Goal: Information Seeking & Learning: Check status

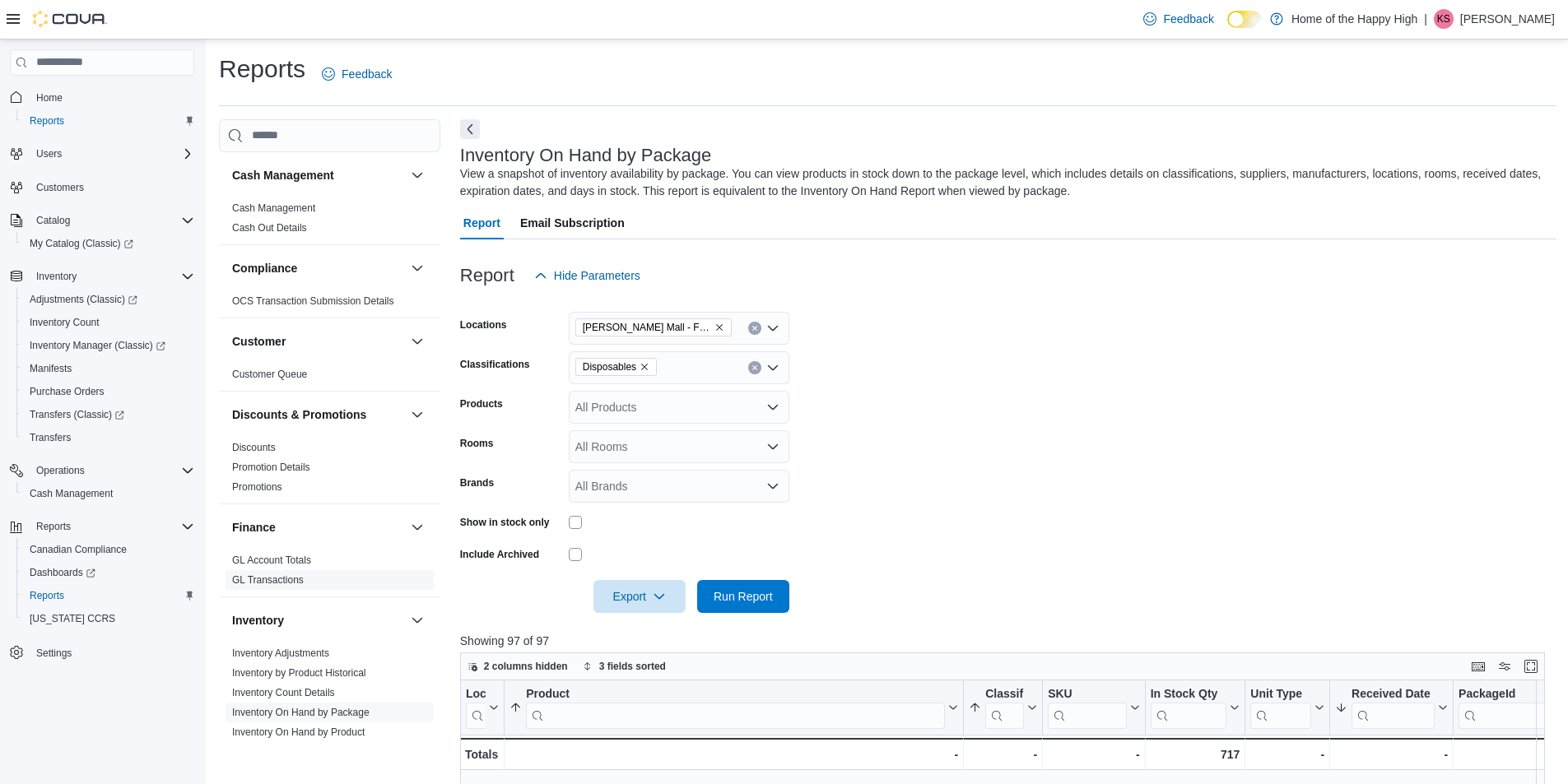
scroll to position [845, 0]
click at [330, 730] on link "Inventory On Hand by Product" at bounding box center [298, 732] width 133 height 12
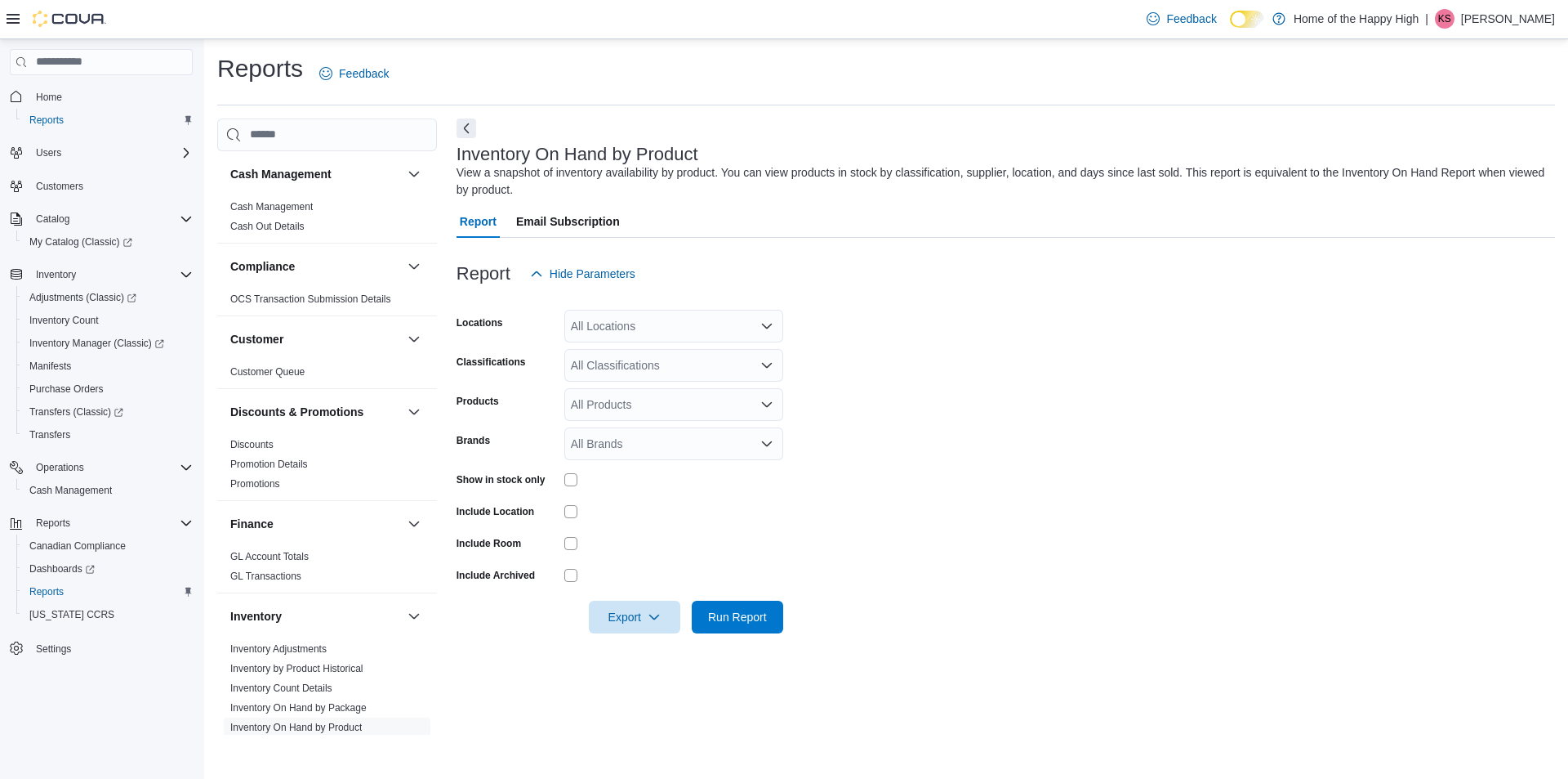
click at [630, 329] on div "All Locations" at bounding box center [674, 326] width 219 height 33
type input "****"
click at [652, 356] on span "[PERSON_NAME] Mall - Fire & Flower" at bounding box center [730, 353] width 196 height 16
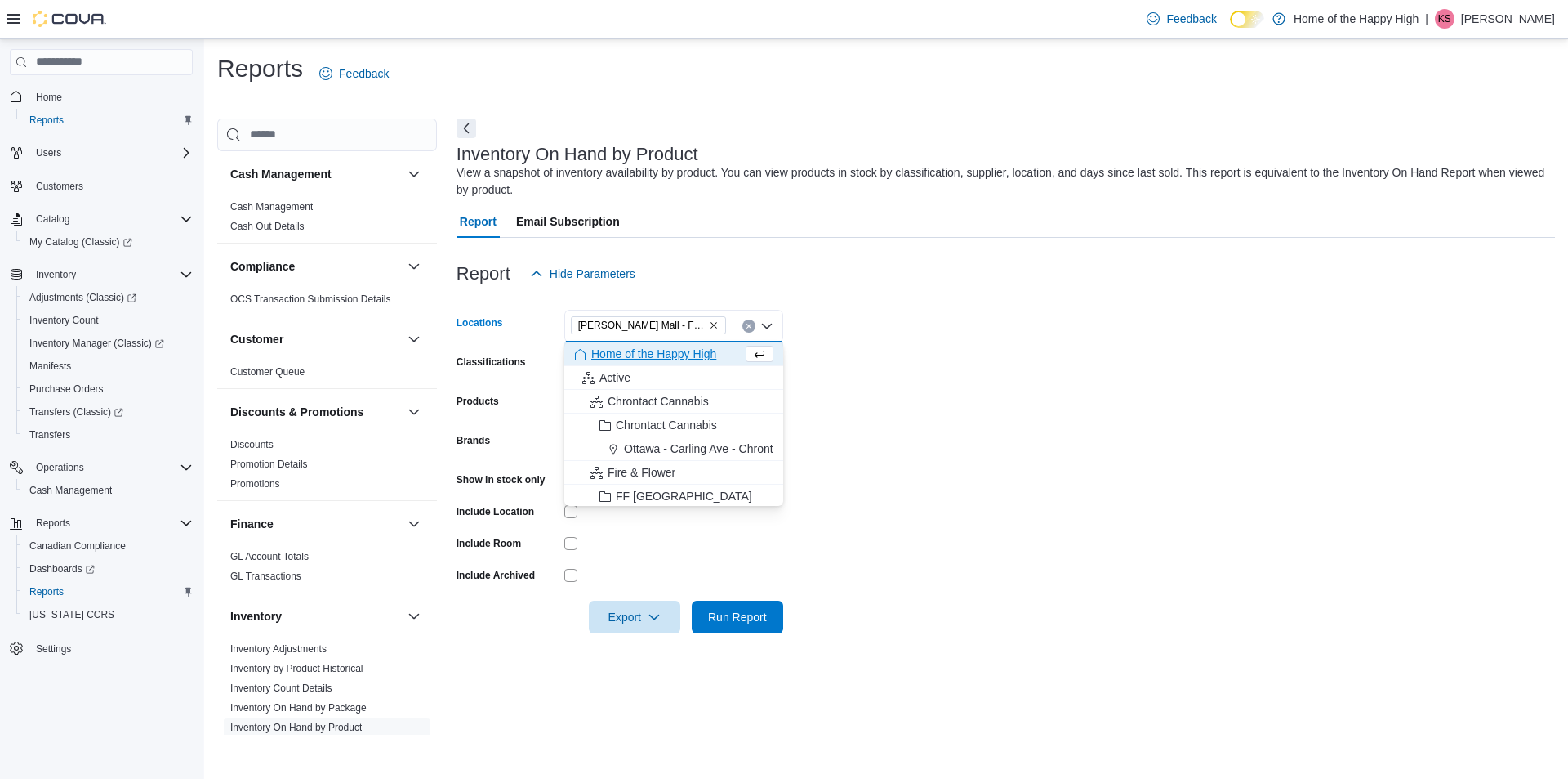
click at [1098, 450] on form "Locations [GEOGRAPHIC_DATA][PERSON_NAME][GEOGRAPHIC_DATA] - Fire & Flower Combo…" at bounding box center [1006, 461] width 1098 height 343
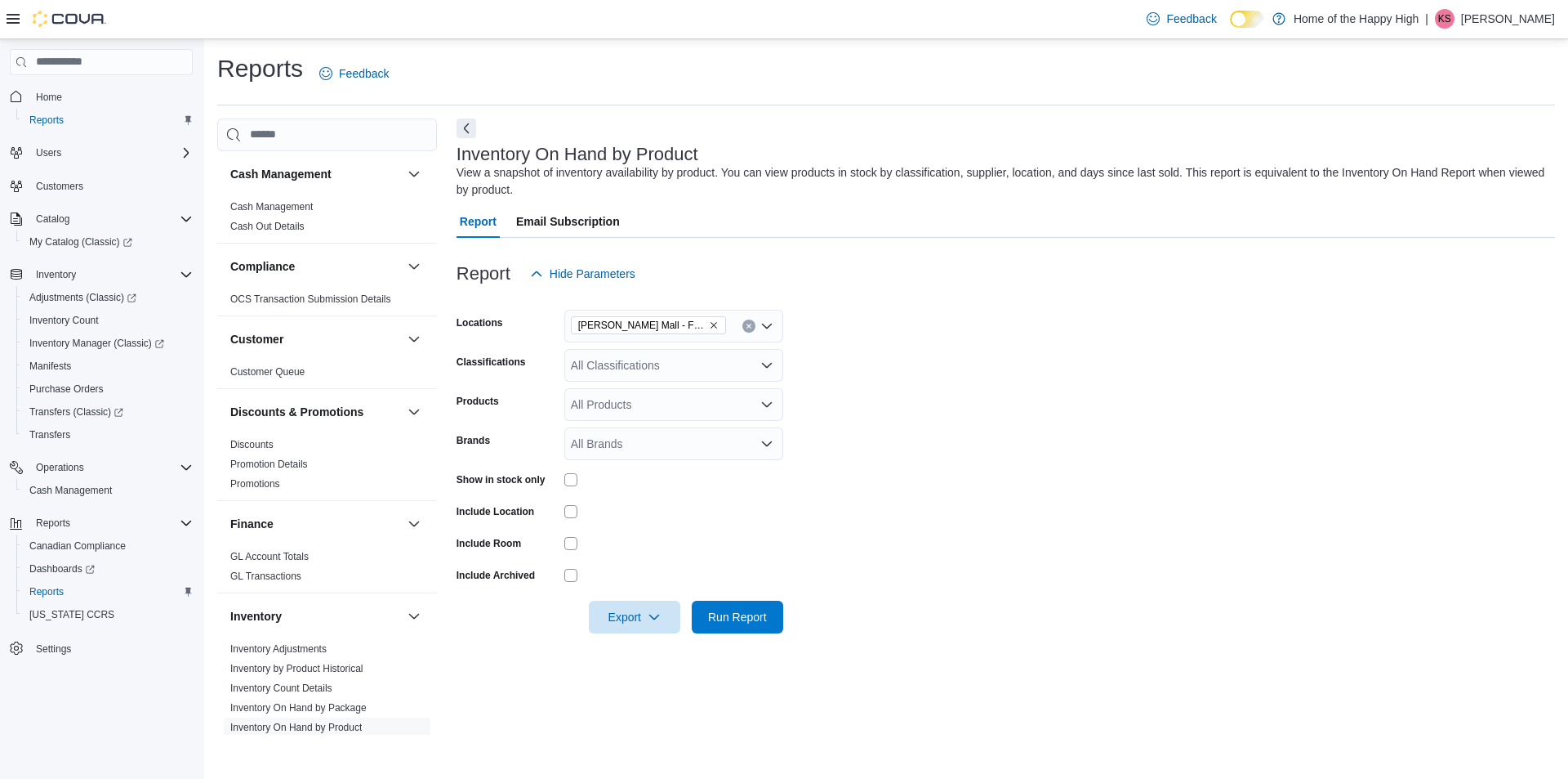
click at [594, 363] on div "All Classifications" at bounding box center [674, 365] width 219 height 33
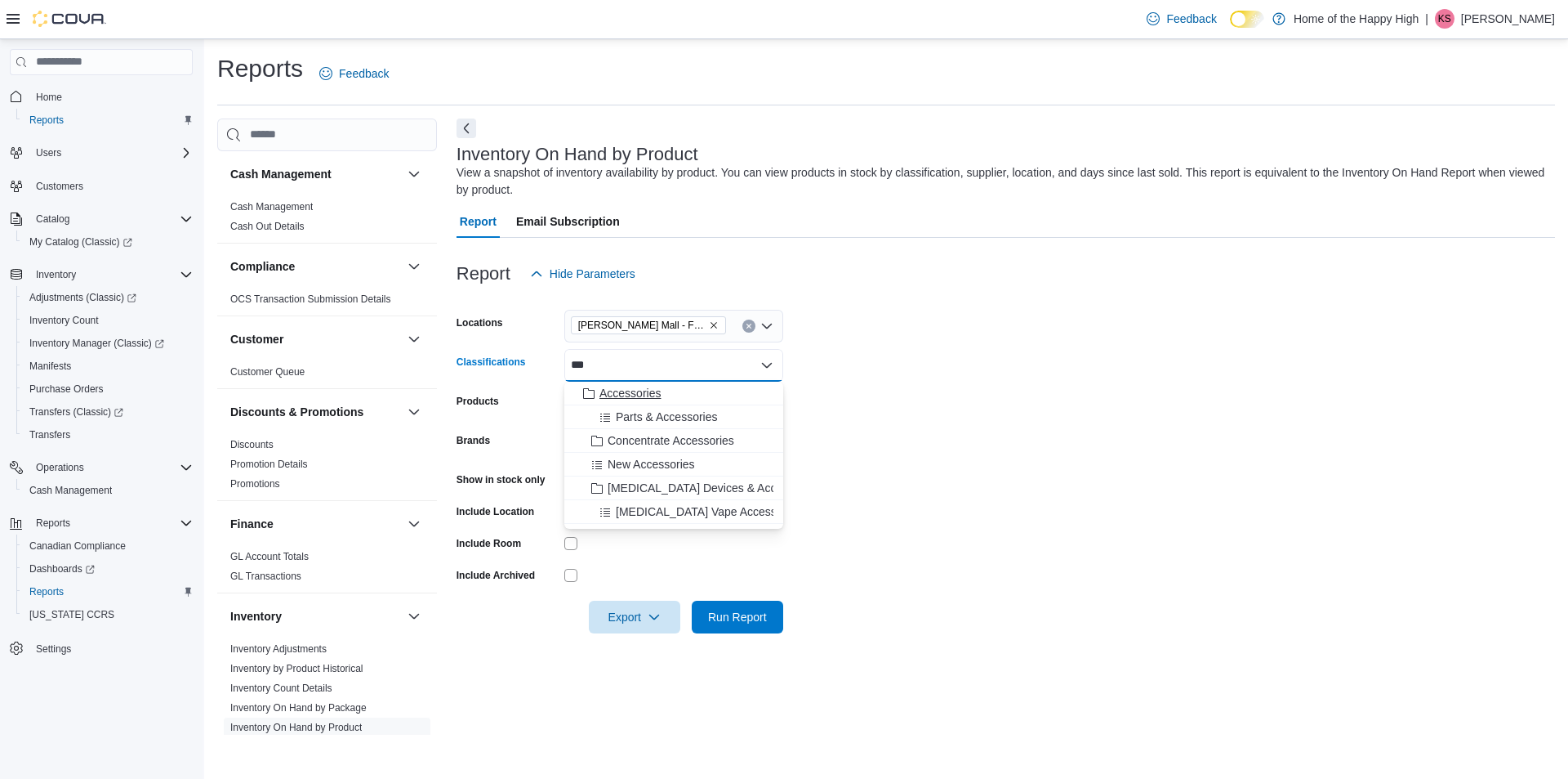
type input "***"
click at [616, 386] on span "Accessories" at bounding box center [630, 393] width 61 height 16
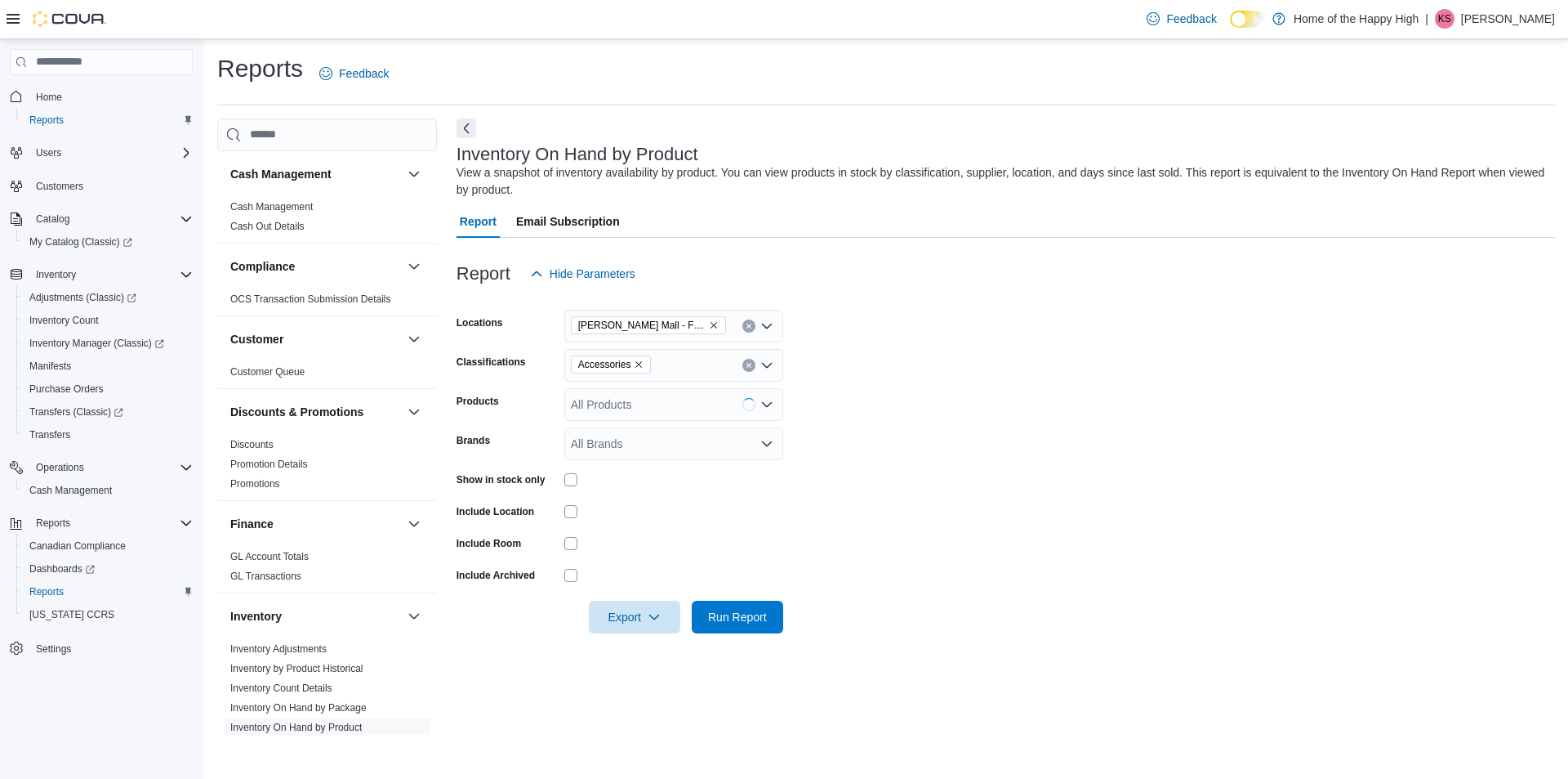
click at [1016, 426] on form "Locations [PERSON_NAME] Mall - Fire & Flower Classifications Accessories Produc…" at bounding box center [1006, 461] width 1098 height 343
click at [731, 621] on span "Run Report" at bounding box center [737, 616] width 59 height 16
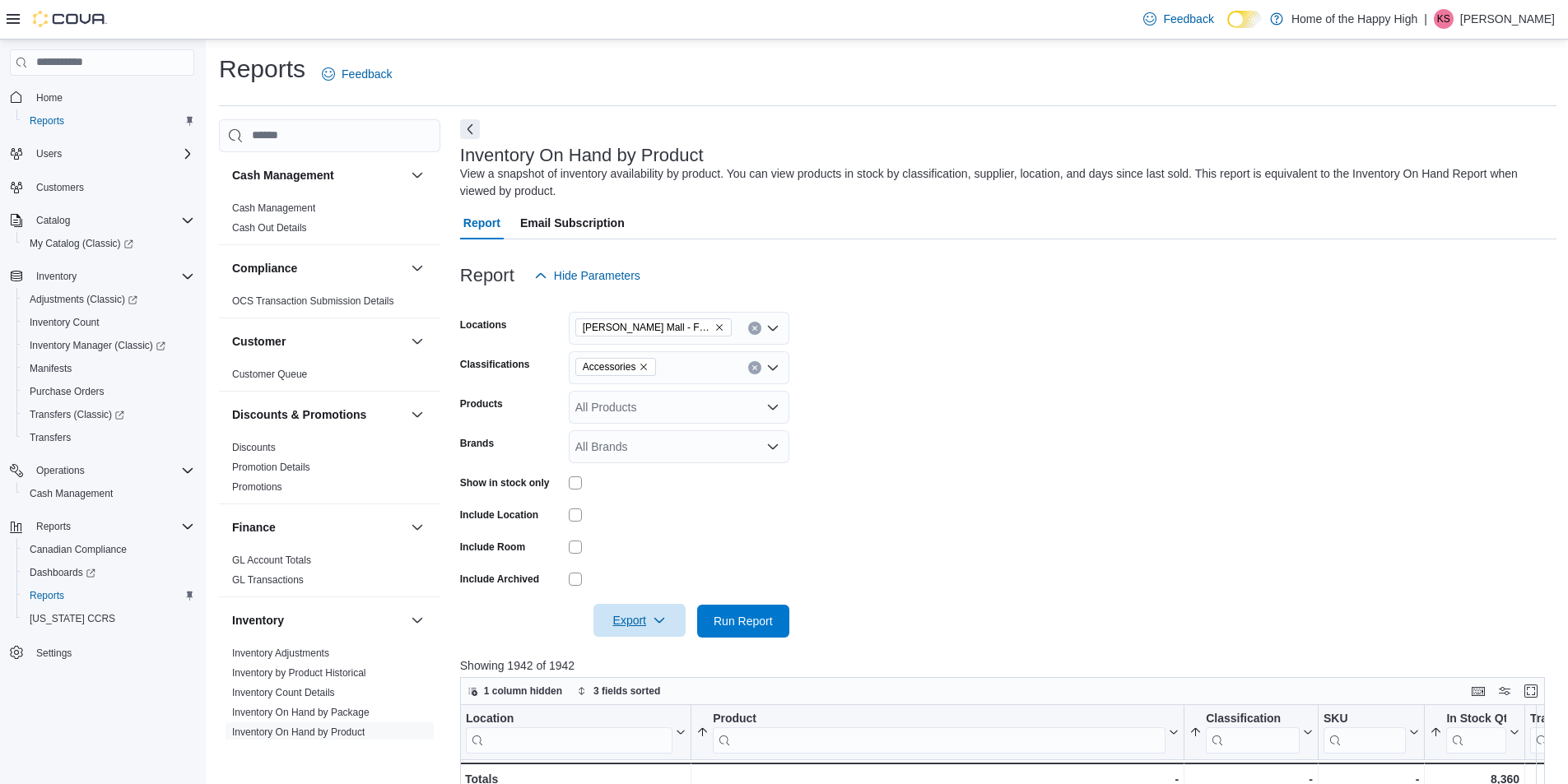
click at [648, 621] on span "Export" at bounding box center [639, 620] width 73 height 33
click at [652, 648] on span "Export to Excel" at bounding box center [641, 654] width 74 height 14
click at [644, 364] on icon "Remove Accessories from selection in this group" at bounding box center [644, 366] width 7 height 7
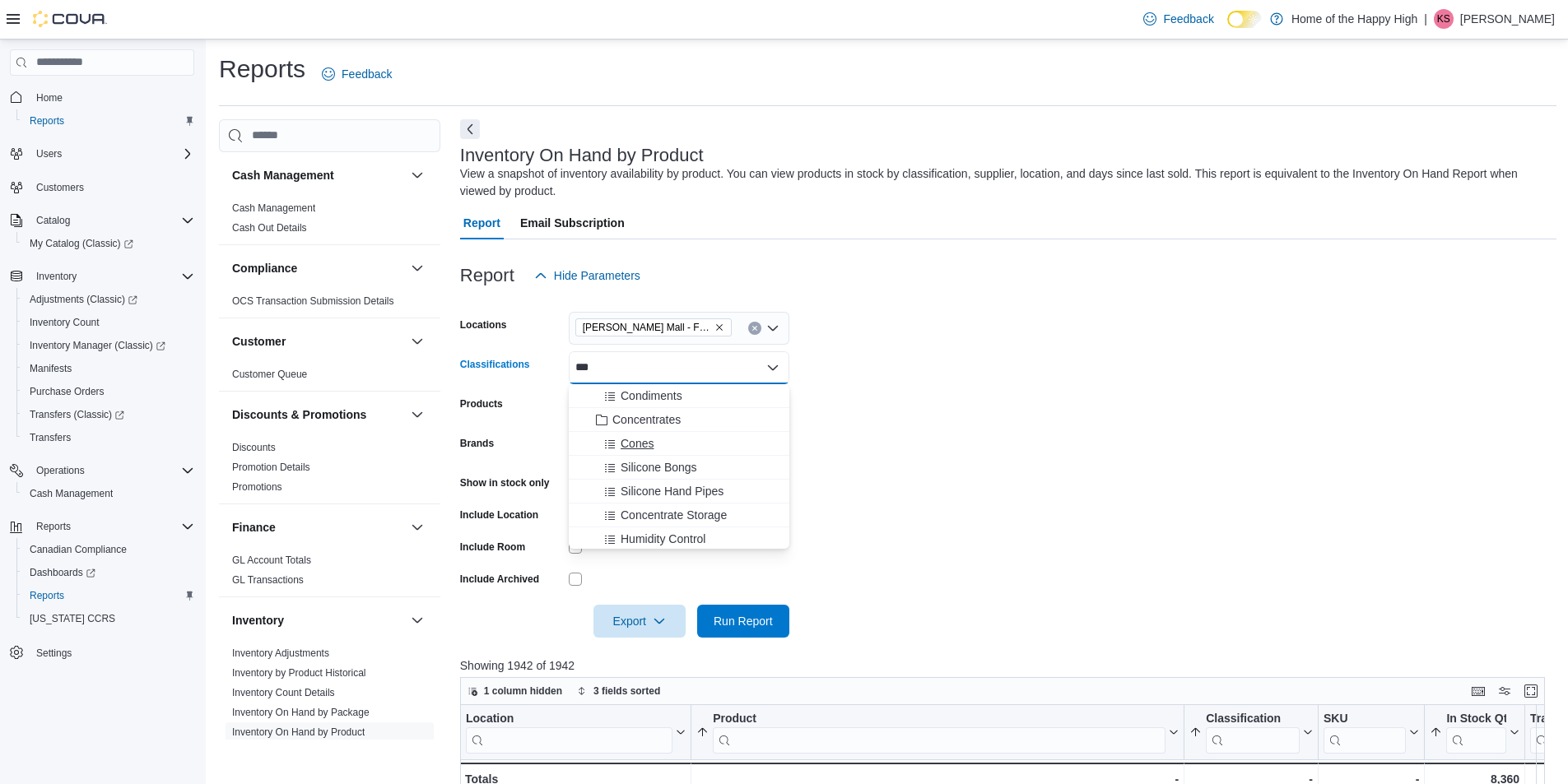
type input "***"
click at [628, 441] on span "Cones" at bounding box center [636, 443] width 33 height 16
click at [764, 620] on span "Run Report" at bounding box center [743, 620] width 59 height 16
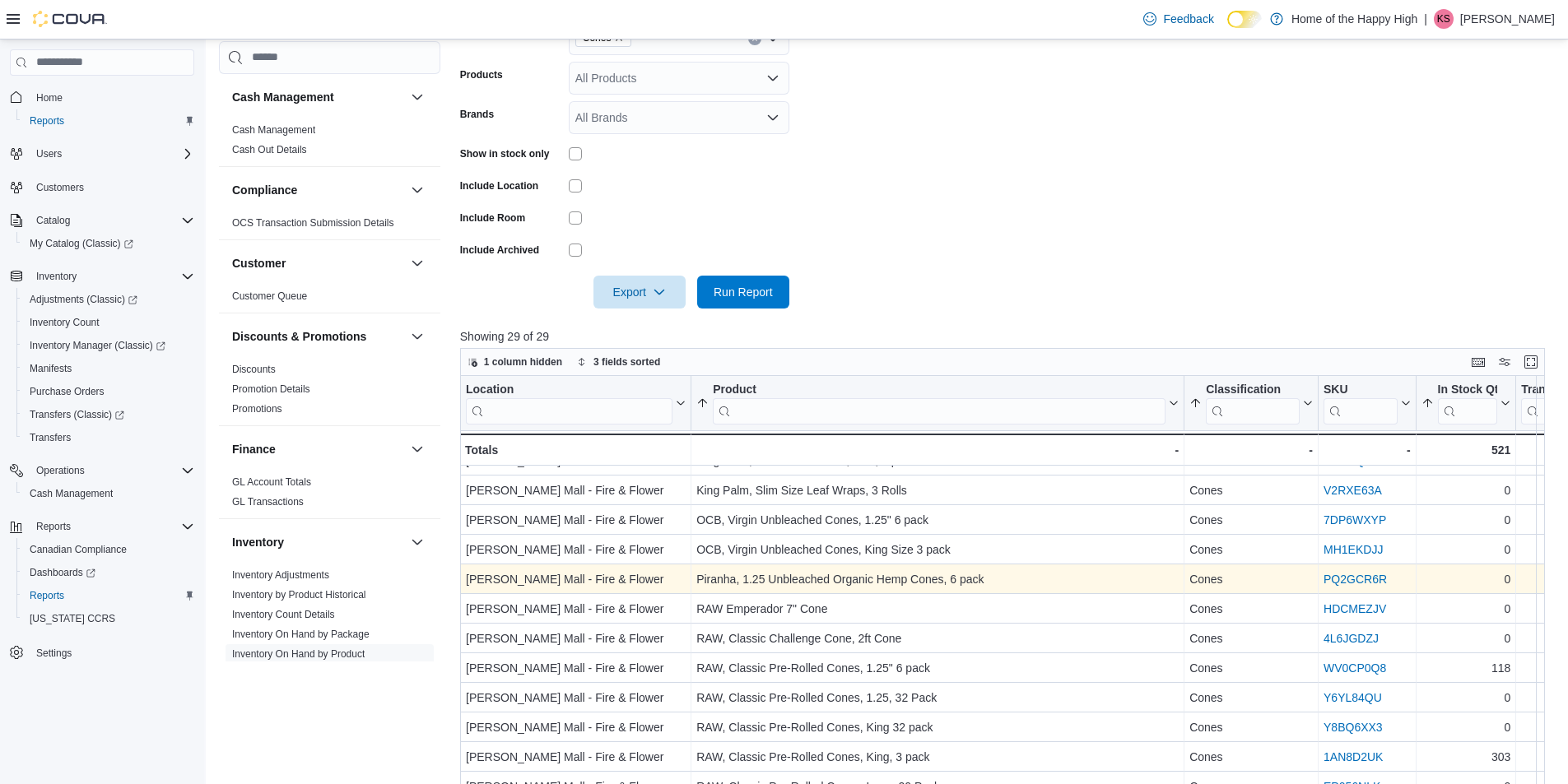
scroll to position [358, 0]
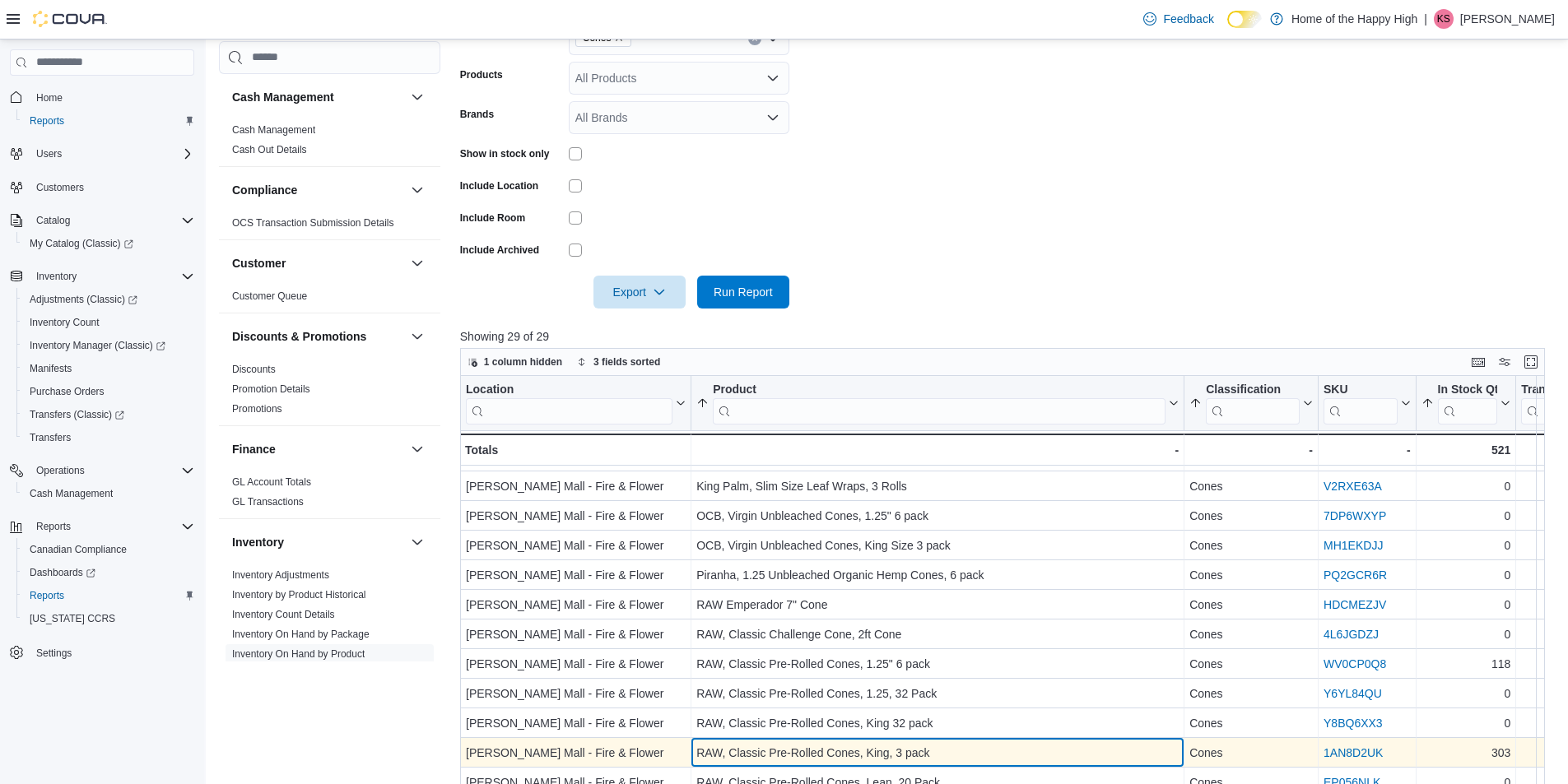
drag, startPoint x: 916, startPoint y: 754, endPoint x: 679, endPoint y: 746, distance: 237.1
click at [679, 746] on div "[PERSON_NAME] Mall - Fire & Flower - Location, column 1, row 22 RAW, Classic Pr…" at bounding box center [1519, 752] width 2117 height 30
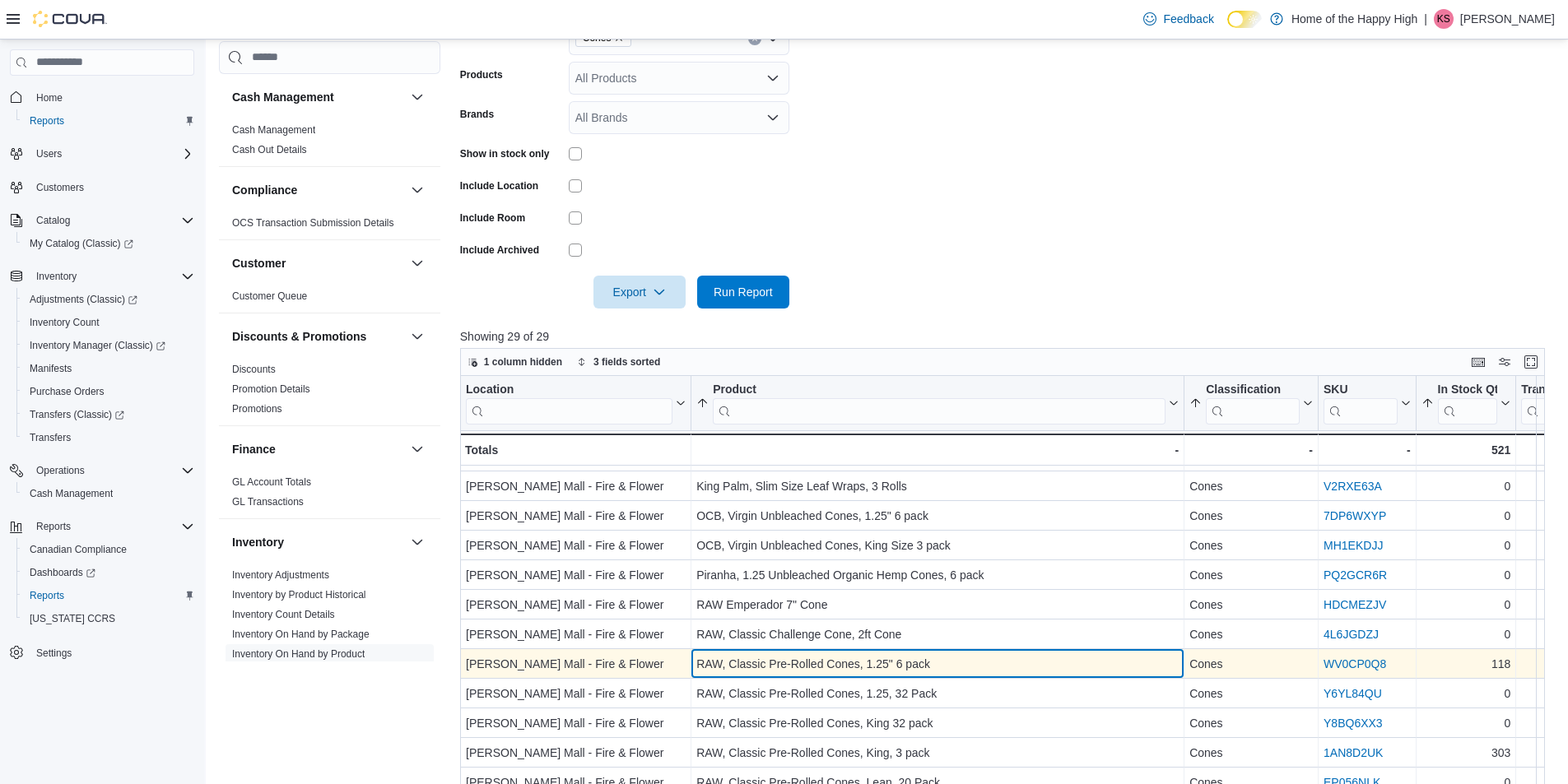
drag, startPoint x: 946, startPoint y: 653, endPoint x: 691, endPoint y: 662, distance: 255.2
click at [691, 662] on div "[PERSON_NAME] Mall - Fire & Flower - Location, column 1, row 19 RAW, Classic Pr…" at bounding box center [1519, 663] width 2117 height 30
copy div "- Location, column 1, row 19 RAW, Classic Pre-Rolled Cones, 1.25" 6 pack"
